Goal: Transaction & Acquisition: Purchase product/service

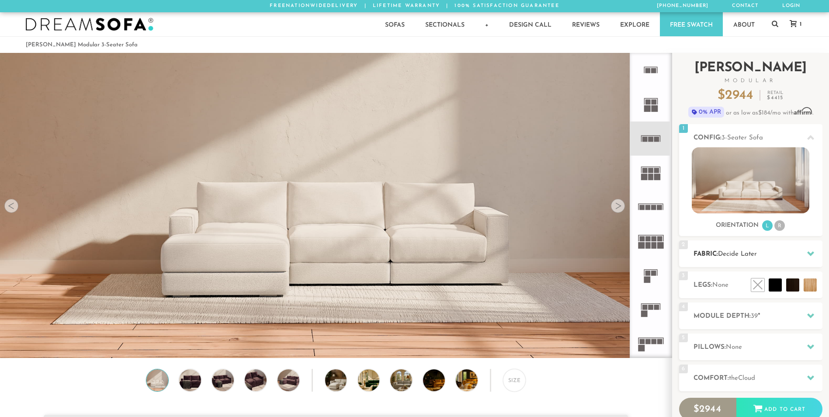
click at [812, 253] on icon at bounding box center [811, 253] width 7 height 5
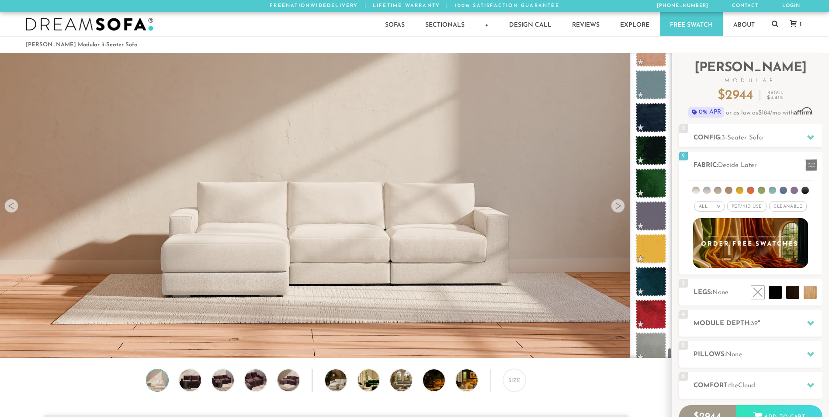
scroll to position [6879, 0]
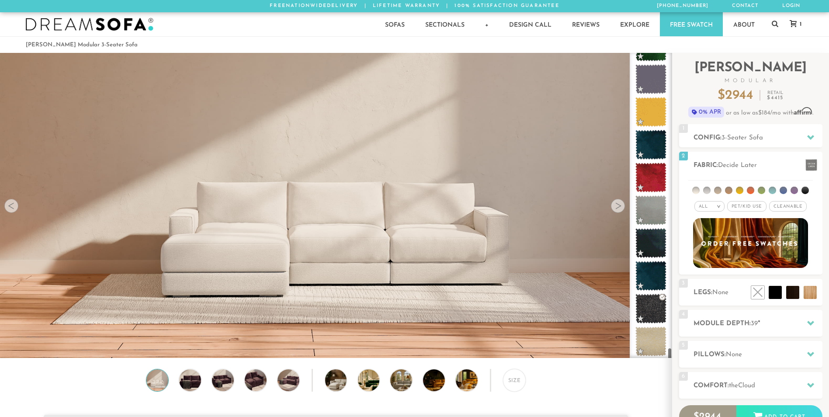
drag, startPoint x: 670, startPoint y: 229, endPoint x: 661, endPoint y: 360, distance: 131.5
click at [661, 358] on div at bounding box center [651, 205] width 42 height 305
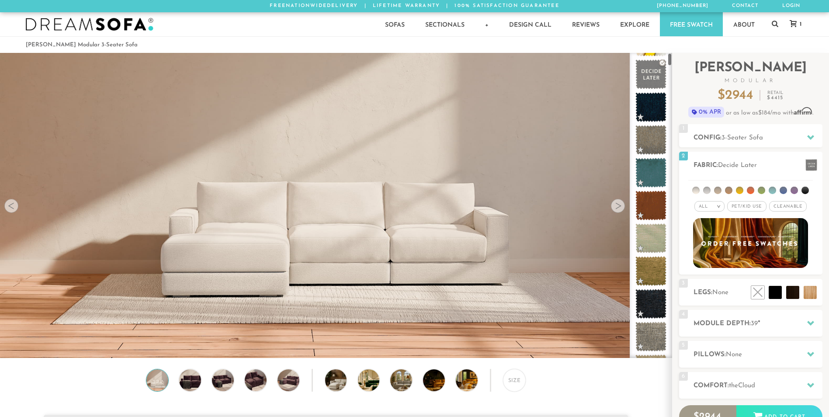
scroll to position [0, 0]
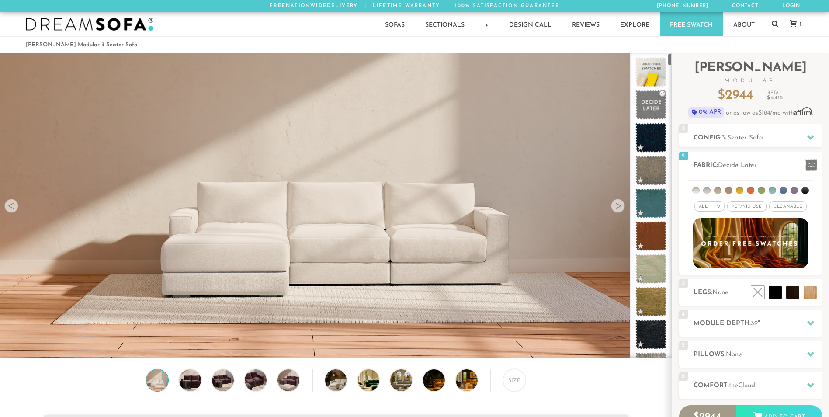
drag, startPoint x: 670, startPoint y: 275, endPoint x: 673, endPoint y: 44, distance: 231.7
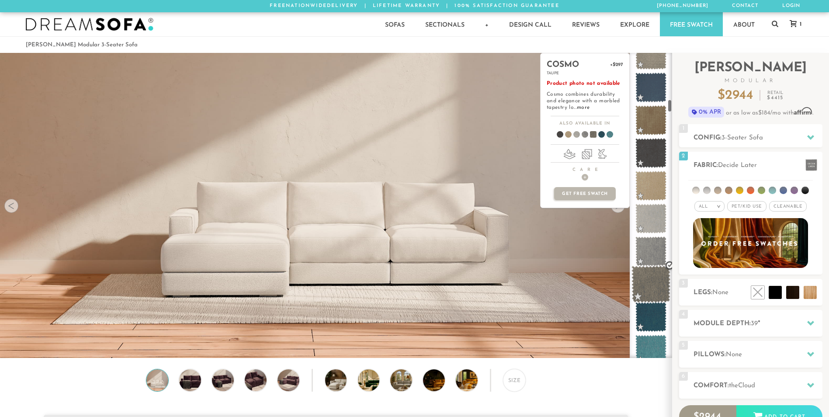
scroll to position [1102, 0]
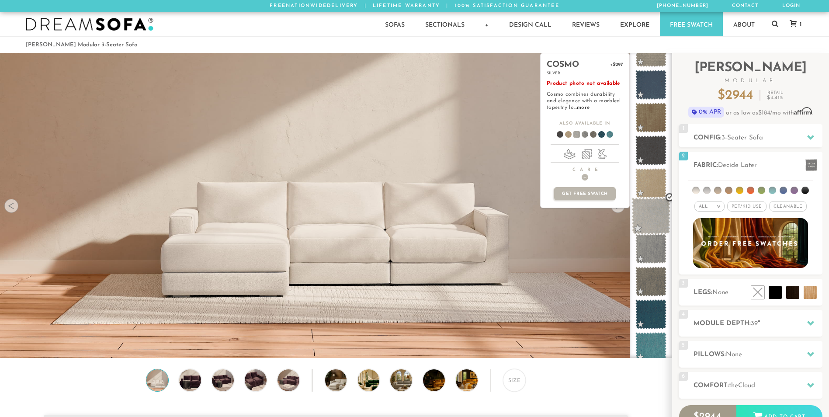
click at [653, 224] on span at bounding box center [651, 216] width 39 height 37
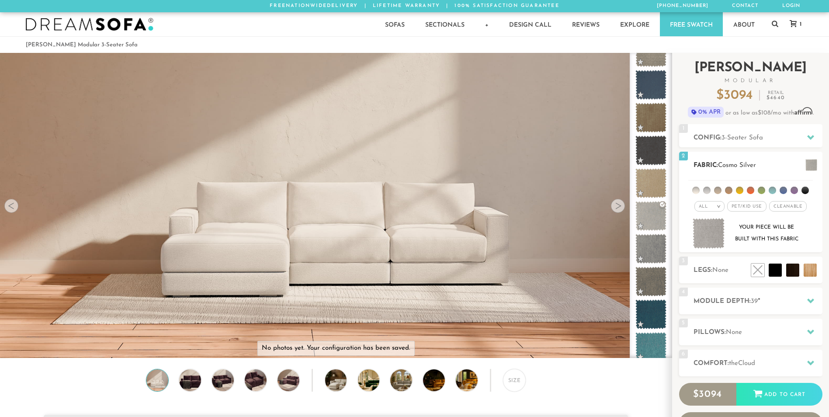
click at [782, 205] on span "Cleanable x" at bounding box center [788, 206] width 38 height 10
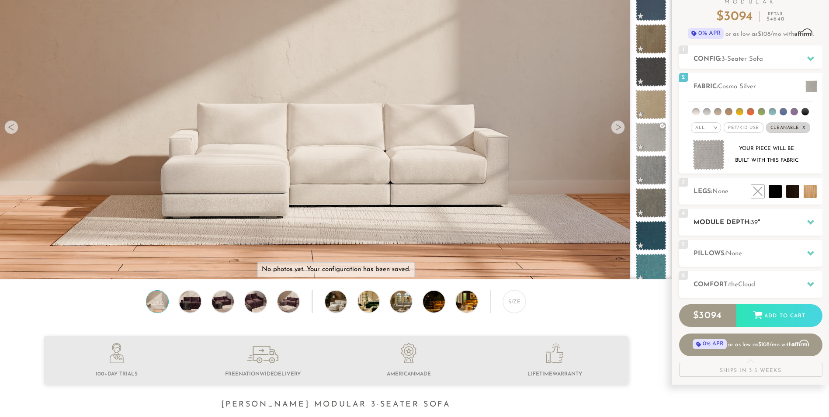
scroll to position [87, 0]
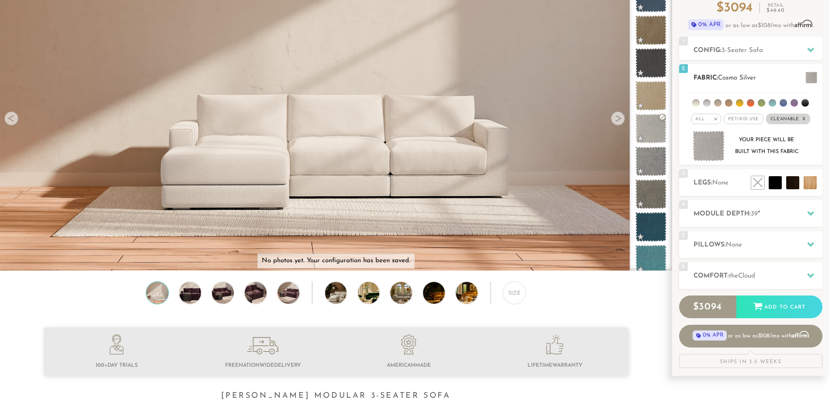
click at [745, 120] on span "Pet/Kid Use x" at bounding box center [743, 119] width 39 height 10
click at [716, 118] on em ">" at bounding box center [713, 119] width 7 height 4
click at [700, 178] on li "Durable" at bounding box center [703, 180] width 30 height 12
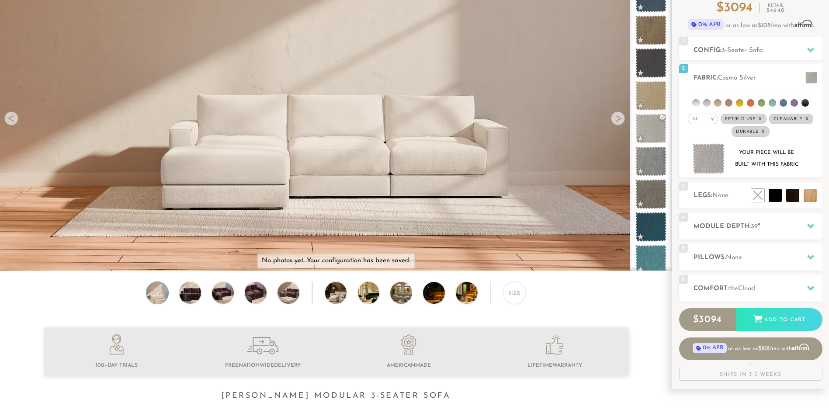
scroll to position [0, 0]
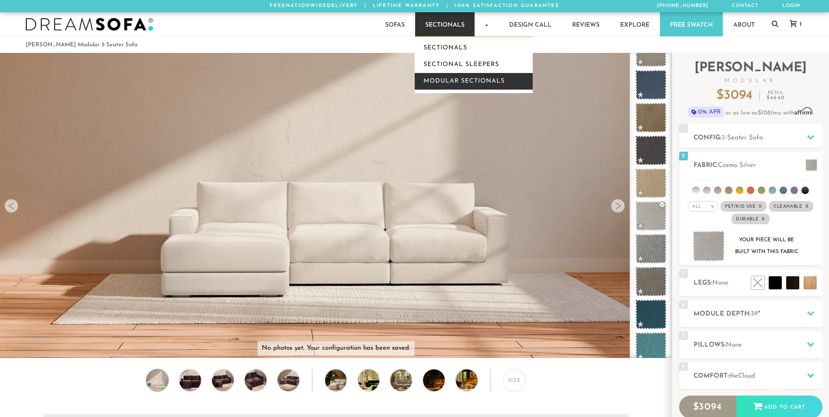
click at [459, 80] on link "Modular Sectionals" at bounding box center [474, 81] width 118 height 17
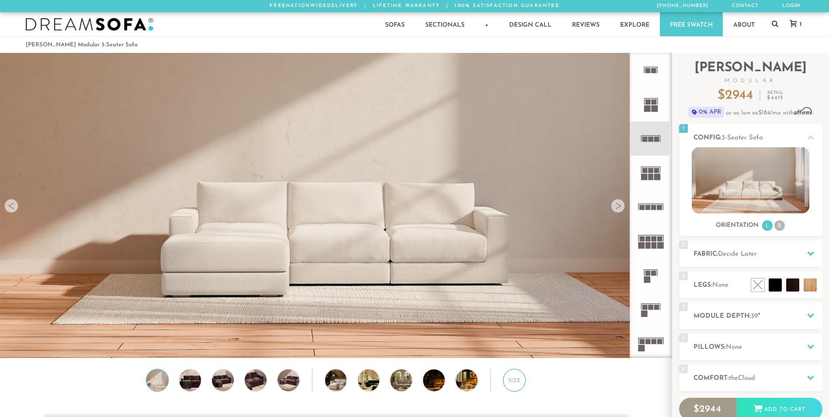
click at [515, 382] on div "Size" at bounding box center [514, 380] width 23 height 23
